Goal: Find specific page/section: Find specific page/section

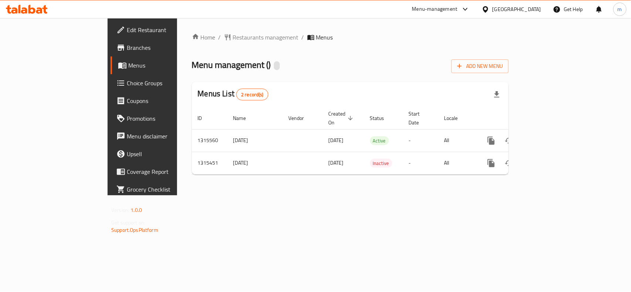
click at [47, 10] on icon at bounding box center [27, 9] width 42 height 9
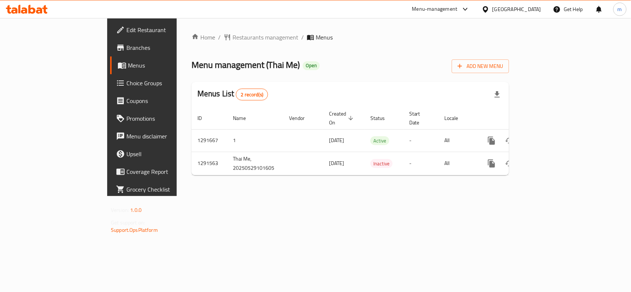
click at [20, 6] on icon at bounding box center [19, 9] width 2 height 9
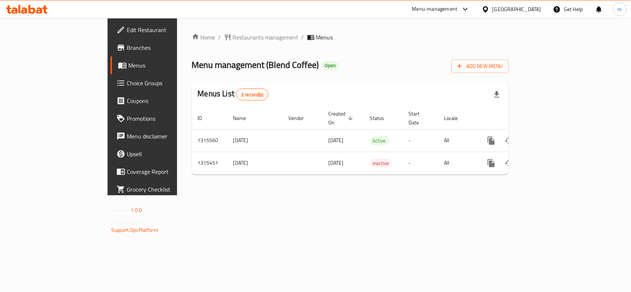
click at [25, 11] on icon at bounding box center [24, 10] width 6 height 6
click at [233, 34] on span "Restaurants management" at bounding box center [266, 37] width 66 height 9
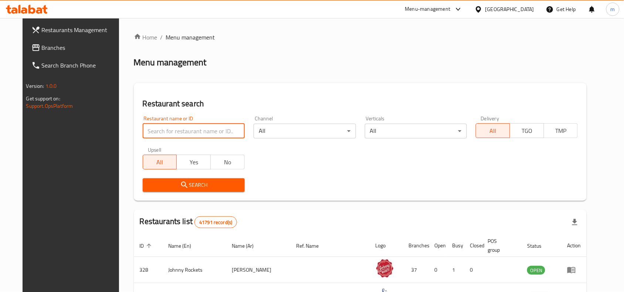
click at [149, 130] on input "search" at bounding box center [194, 131] width 102 height 15
paste input "707281"
type input "707281"
click button "Search" at bounding box center [194, 186] width 102 height 14
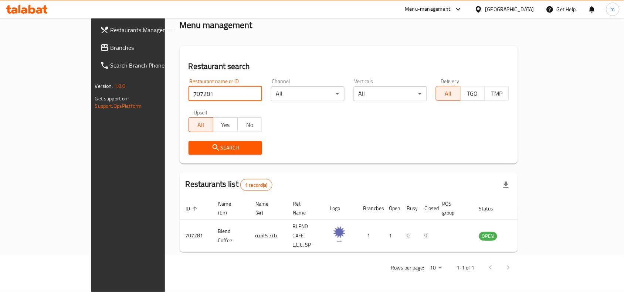
scroll to position [23, 0]
